Goal: Task Accomplishment & Management: Use online tool/utility

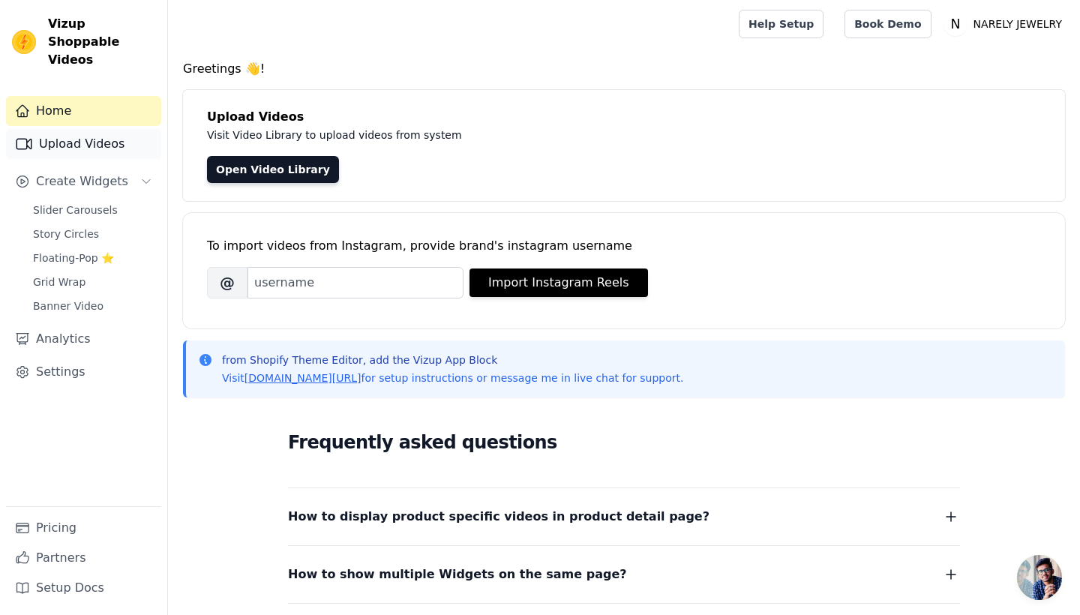
click at [62, 129] on link "Upload Videos" at bounding box center [83, 144] width 155 height 30
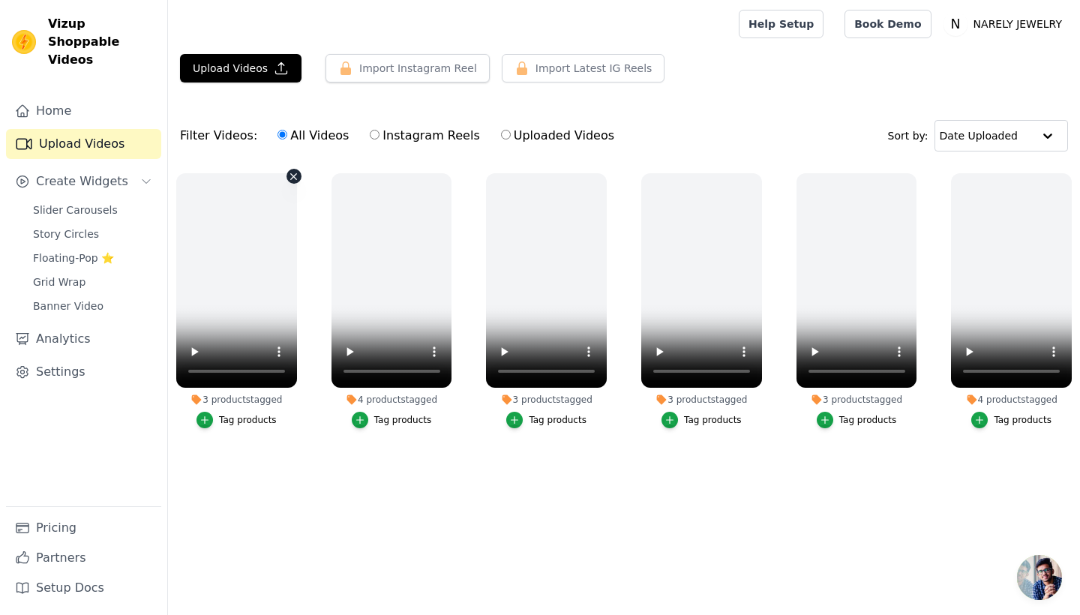
click at [236, 283] on video at bounding box center [236, 280] width 121 height 215
click at [234, 283] on video at bounding box center [236, 280] width 121 height 215
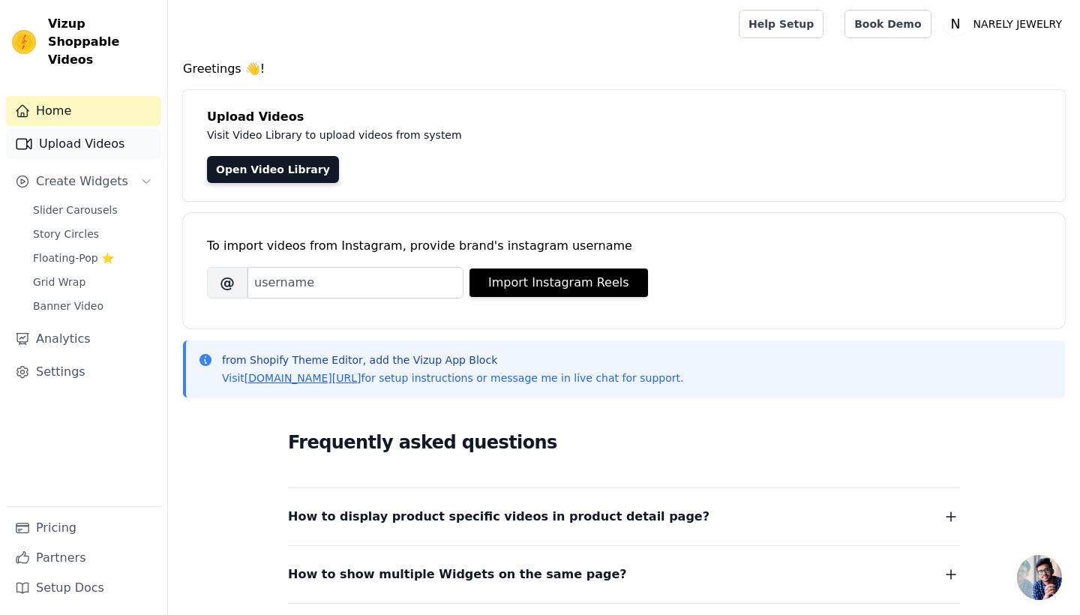
click at [95, 129] on link "Upload Videos" at bounding box center [83, 144] width 155 height 30
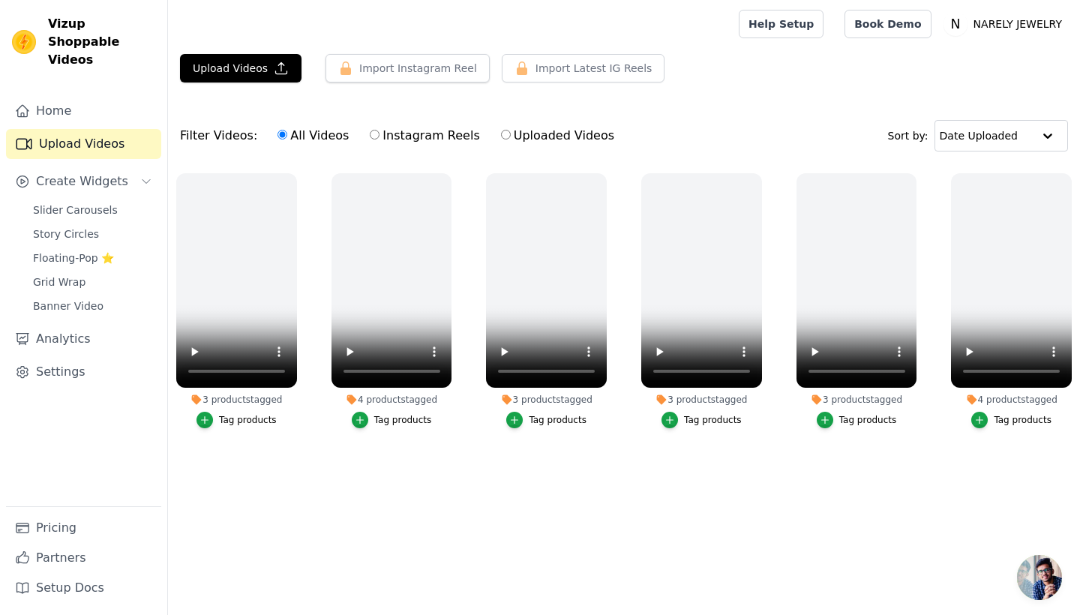
click at [249, 392] on li "3 products tagged Tag products" at bounding box center [236, 300] width 121 height 255
click at [245, 351] on video at bounding box center [236, 280] width 121 height 215
click at [241, 350] on video at bounding box center [236, 280] width 121 height 215
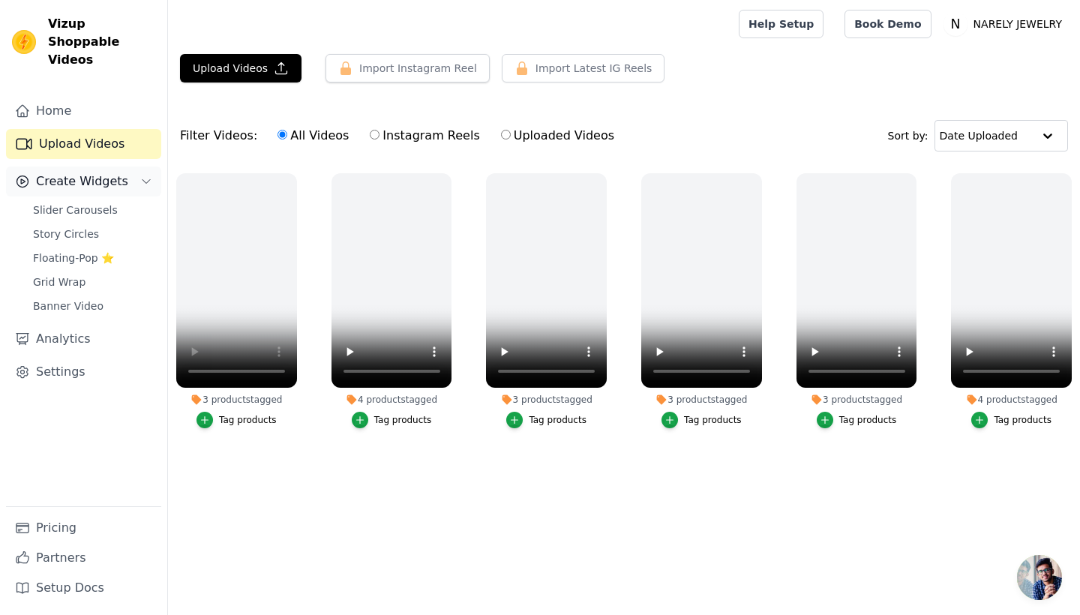
click at [94, 174] on button "Create Widgets" at bounding box center [83, 182] width 155 height 30
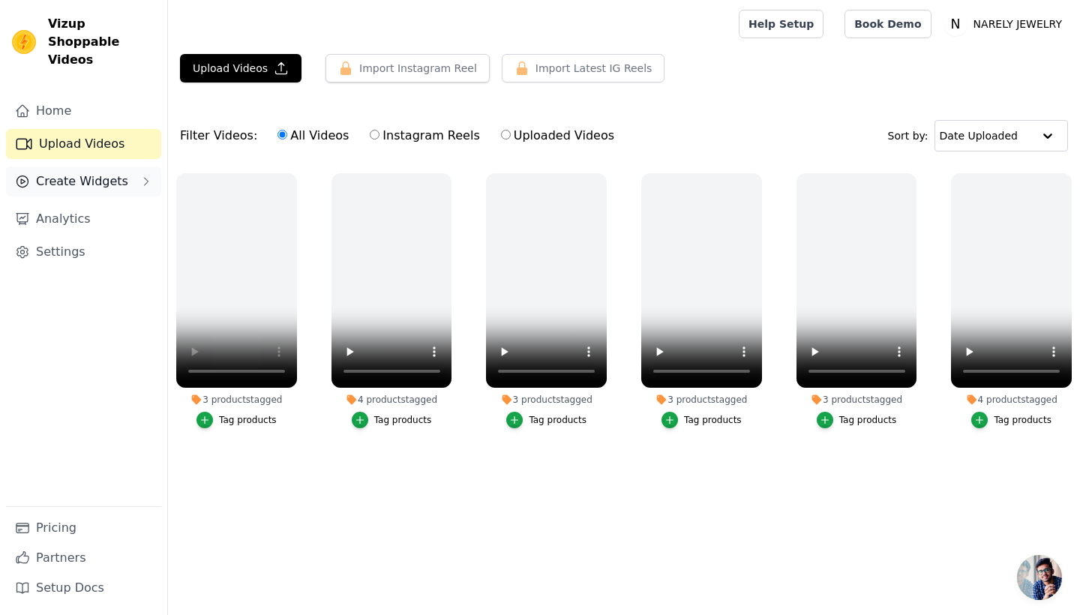
click at [94, 174] on button "Create Widgets" at bounding box center [83, 182] width 155 height 30
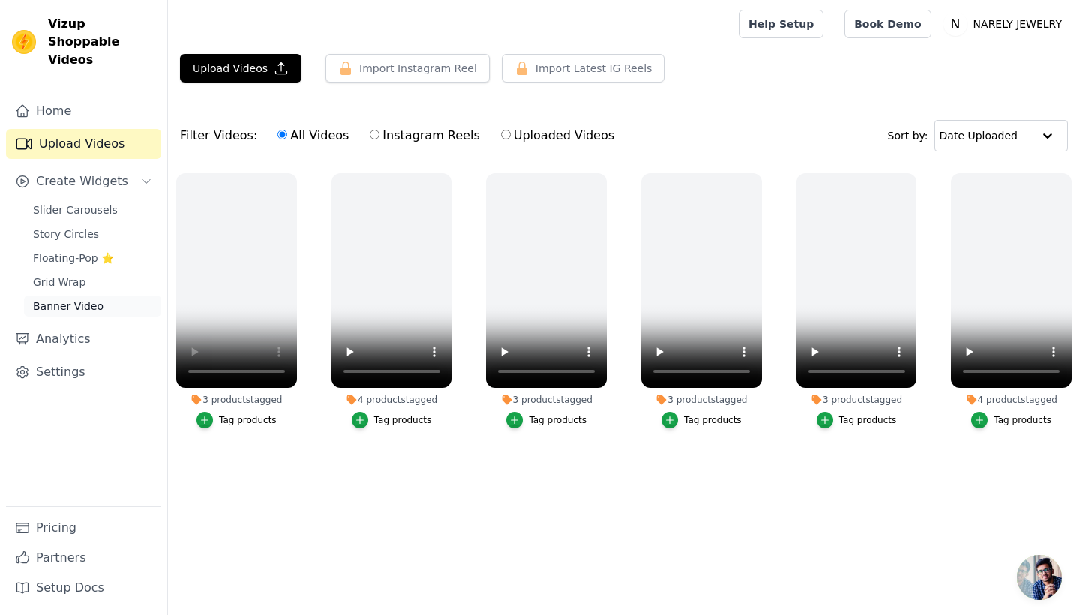
click at [68, 299] on span "Banner Video" at bounding box center [68, 306] width 71 height 15
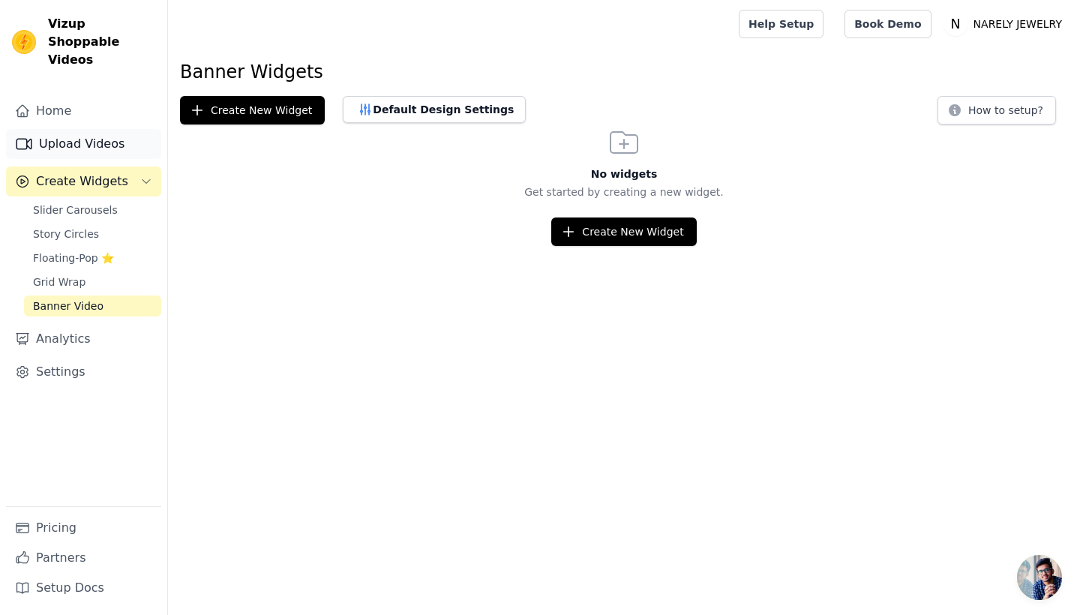
click at [55, 129] on link "Upload Videos" at bounding box center [83, 144] width 155 height 30
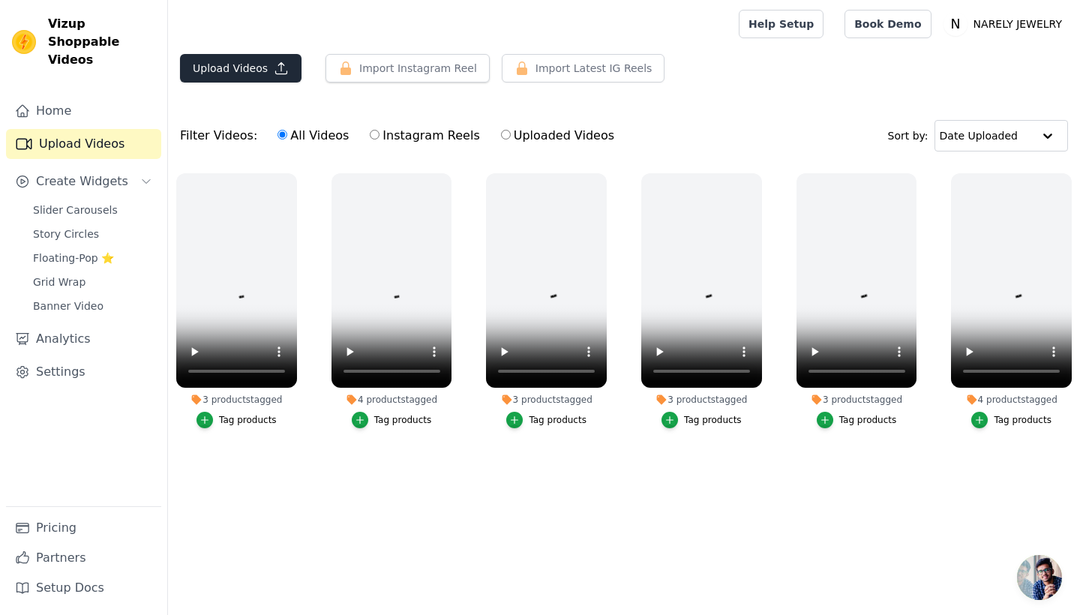
click at [209, 75] on button "Upload Videos" at bounding box center [241, 68] width 122 height 29
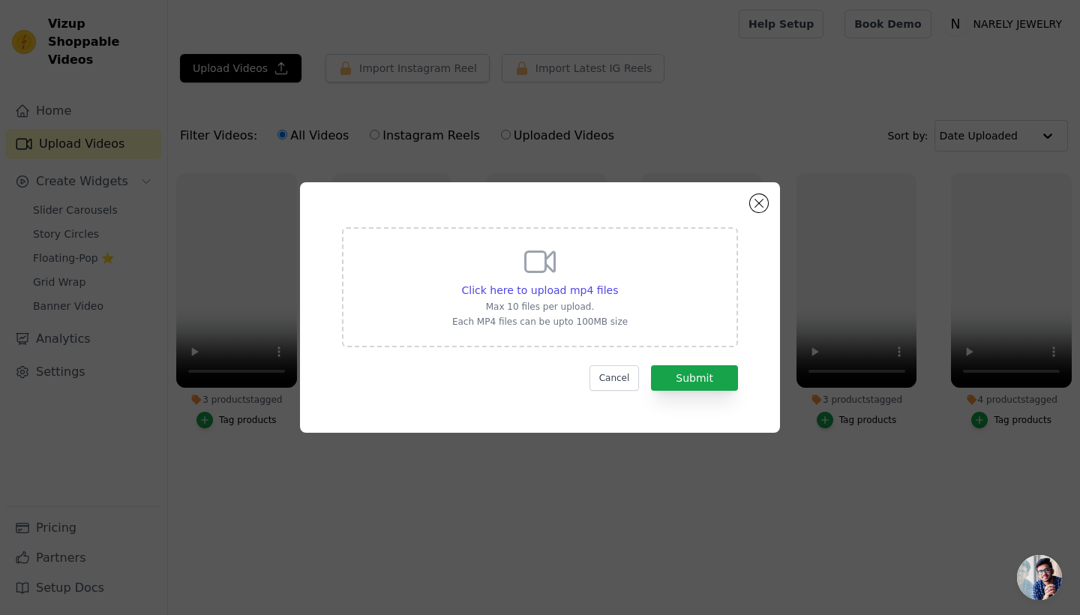
click at [539, 257] on icon at bounding box center [540, 262] width 36 height 36
click at [617, 282] on input "Click here to upload mp4 files Max 10 files per upload. Each MP4 files can be u…" at bounding box center [617, 282] width 1 height 1
type input "C:\fakepath\v24044gl0000d1a21j7og65n8b0vn2q0.MP4"
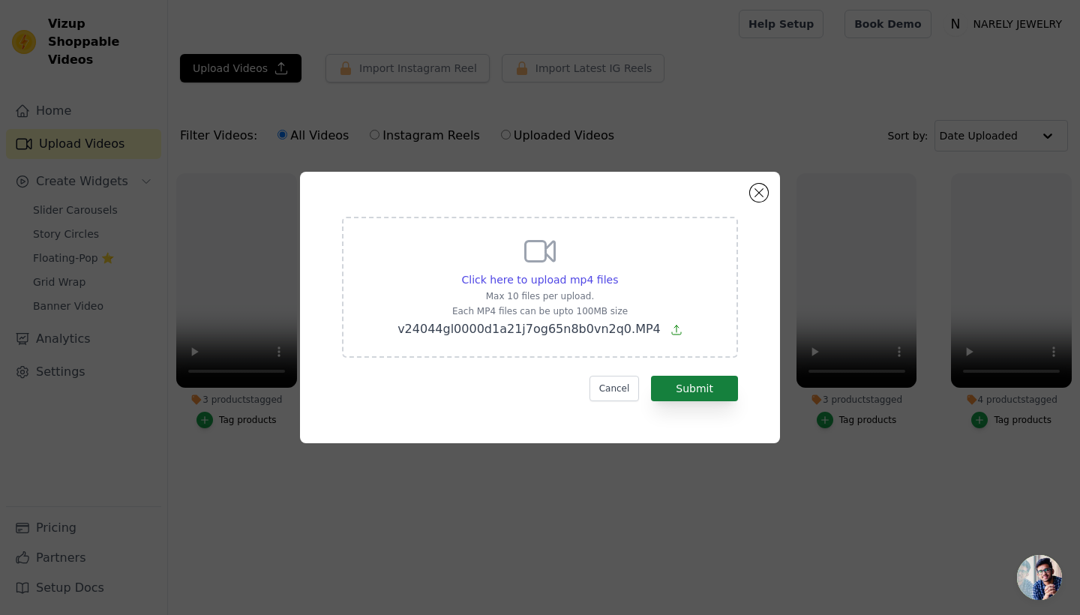
click at [682, 393] on button "Submit" at bounding box center [694, 389] width 87 height 26
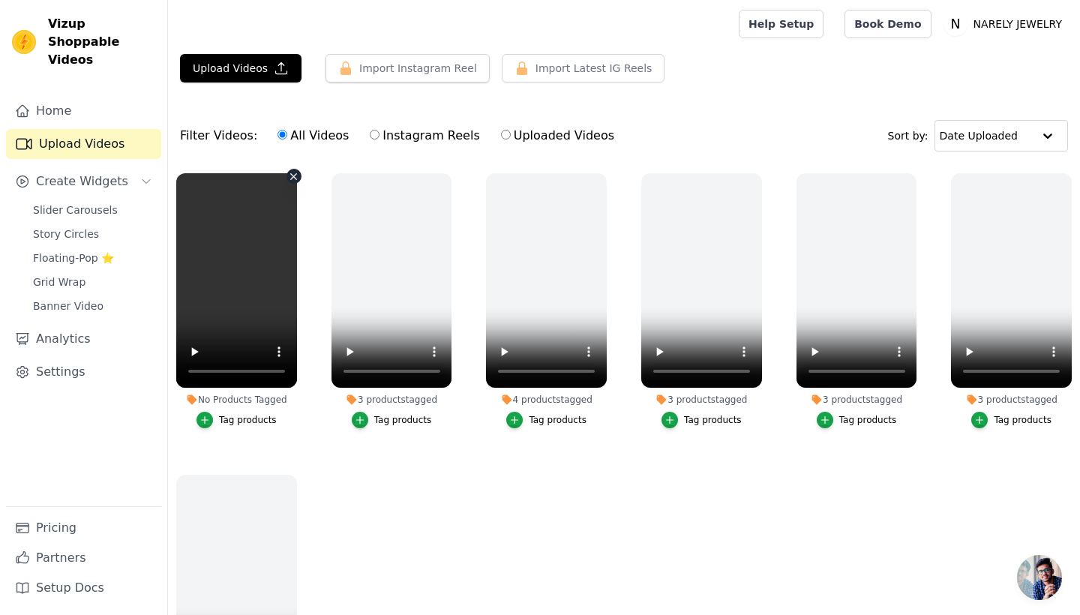
click at [261, 239] on video at bounding box center [236, 280] width 121 height 215
click at [68, 101] on link "Home" at bounding box center [83, 111] width 155 height 30
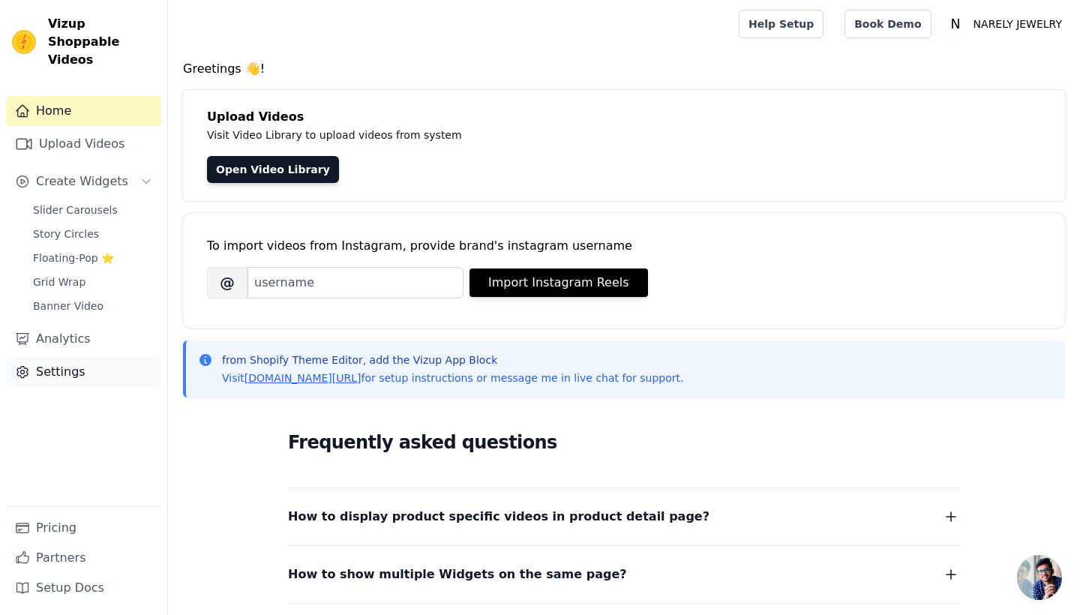
click at [115, 357] on link "Settings" at bounding box center [83, 372] width 155 height 30
